Goal: Navigation & Orientation: Go to known website

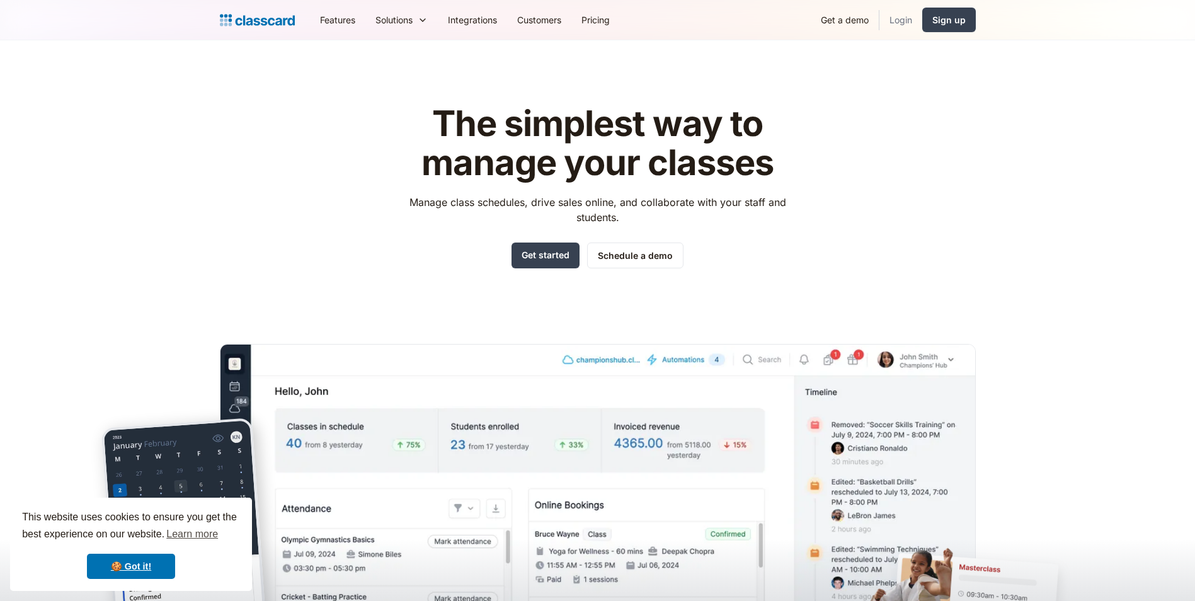
click at [883, 15] on link "Login" at bounding box center [900, 20] width 43 height 28
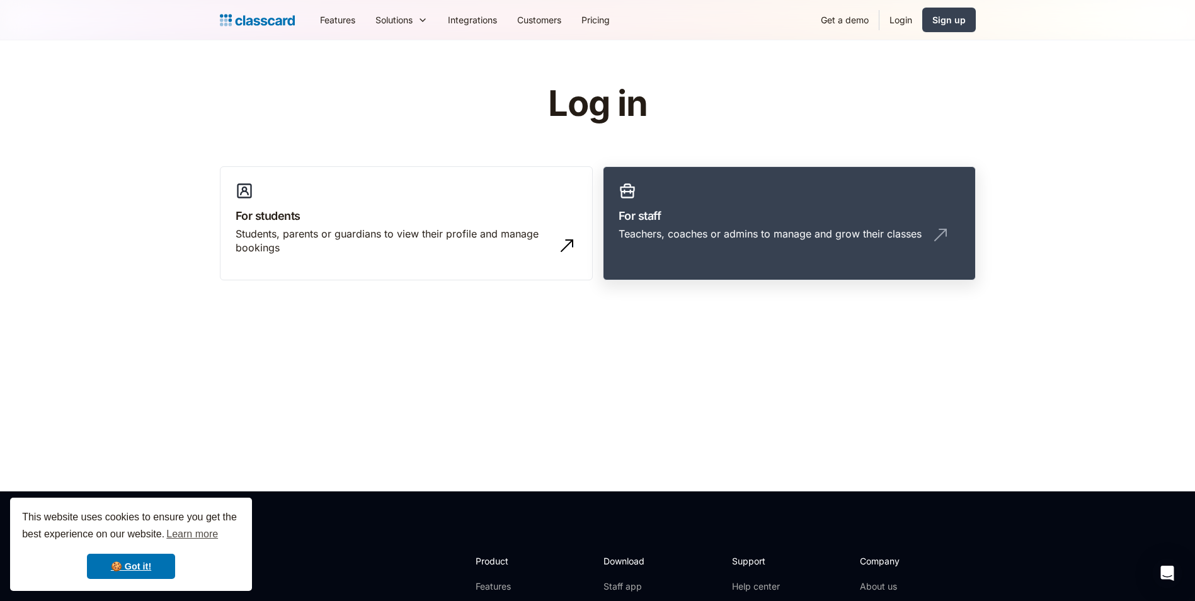
click at [851, 237] on div "Teachers, coaches or admins to manage and grow their classes" at bounding box center [769, 234] width 303 height 14
